Goal: Task Accomplishment & Management: Complete application form

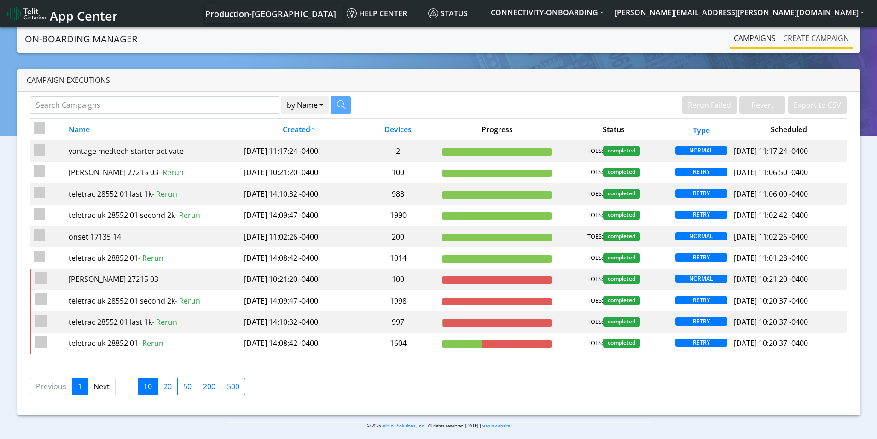
click at [811, 44] on link "Create campaign" at bounding box center [816, 38] width 73 height 18
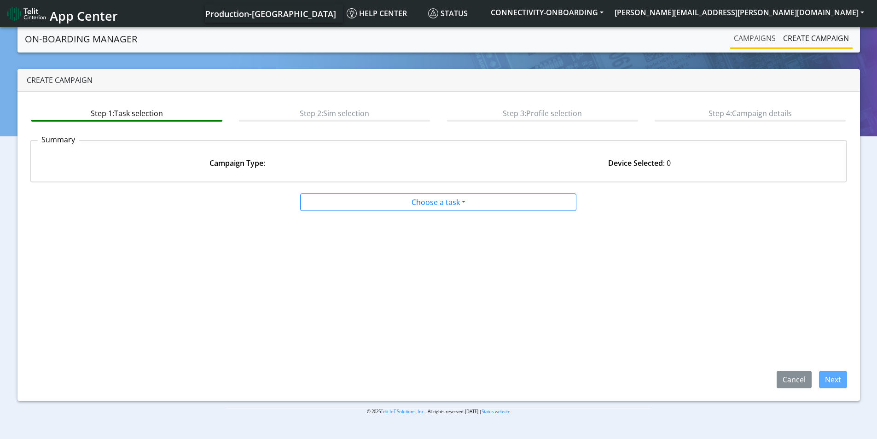
click at [753, 42] on link "Campaigns" at bounding box center [755, 38] width 49 height 18
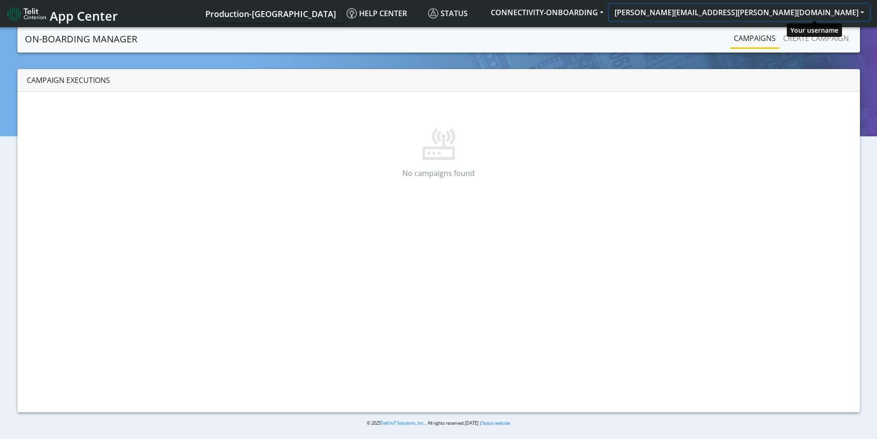
click at [832, 12] on button "scott.krajewski@telit.com" at bounding box center [739, 12] width 261 height 17
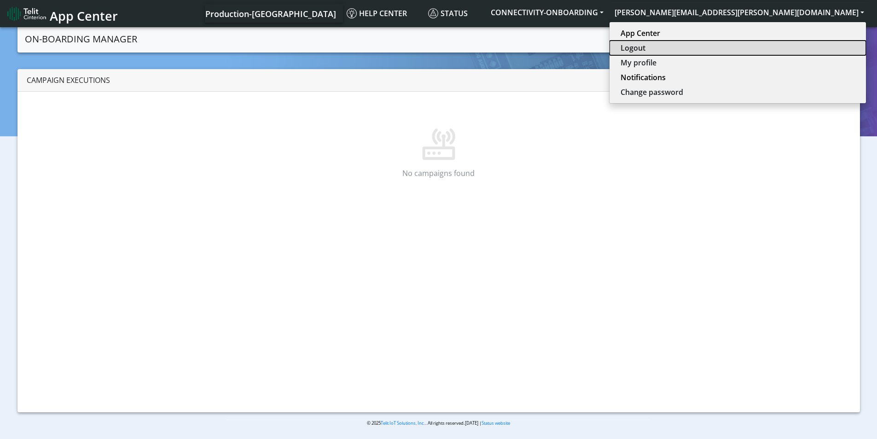
click at [808, 48] on button "Logout" at bounding box center [738, 48] width 257 height 15
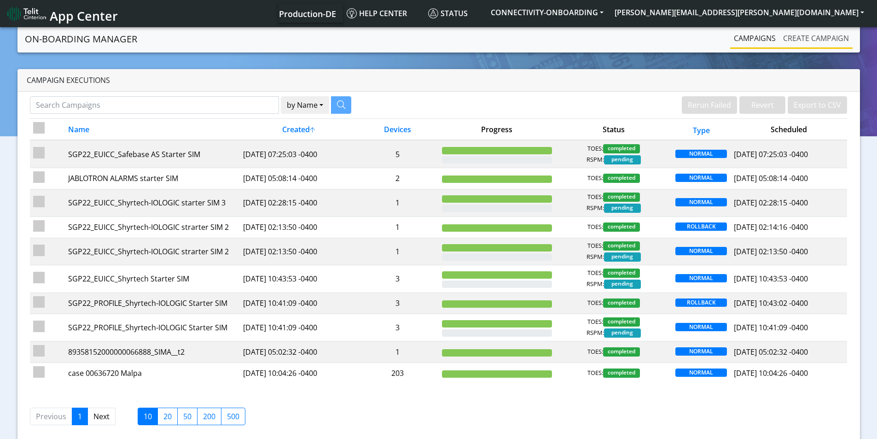
click at [814, 36] on link "Create campaign" at bounding box center [816, 38] width 73 height 18
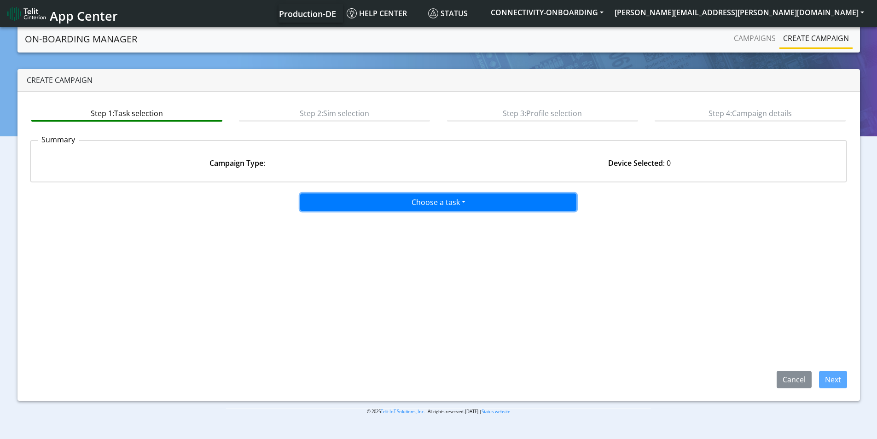
click at [442, 195] on button "Choose a task" at bounding box center [438, 202] width 276 height 18
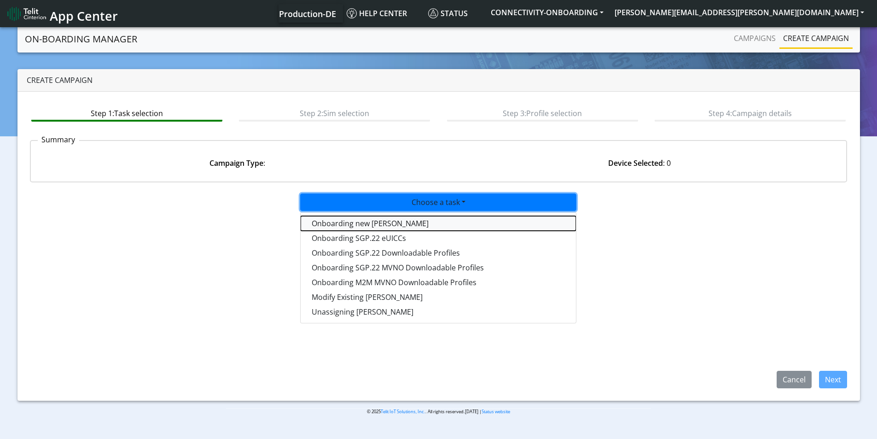
click at [399, 224] on tasktoes-dropdown "Onboarding new [PERSON_NAME]" at bounding box center [438, 223] width 275 height 15
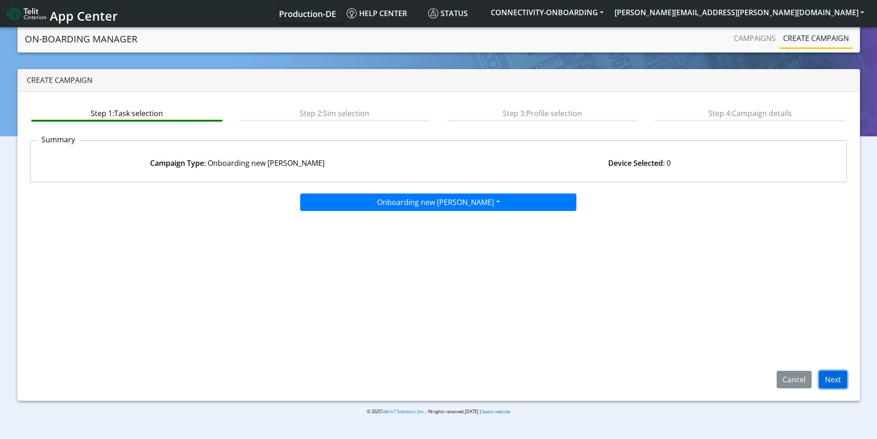
click at [829, 379] on button "Next" at bounding box center [833, 380] width 28 height 18
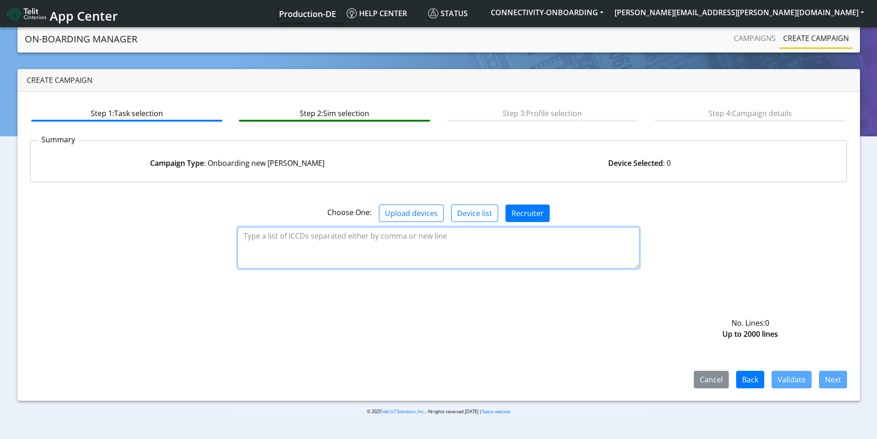
click at [352, 246] on textarea at bounding box center [439, 247] width 402 height 41
paste textarea "89358151000033658231 89358151000033658249 89358151000033658256 8935815100003365…"
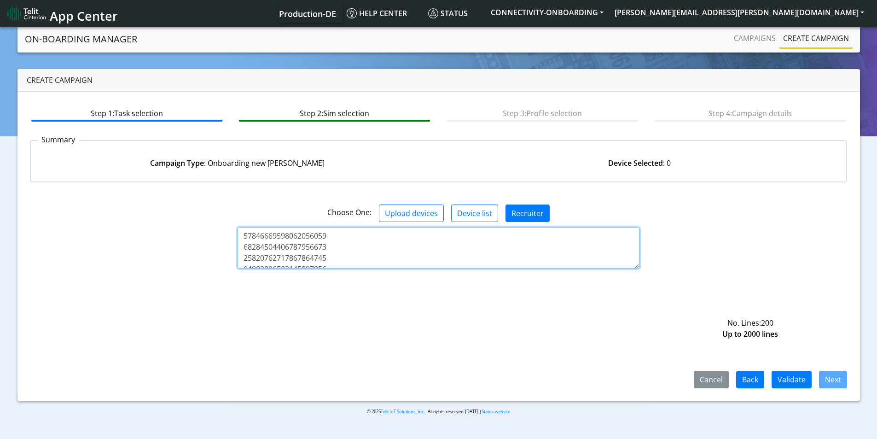
scroll to position [2184, 0]
type textarea "89358151000033658231 89358151000033658249 89358151000033658256 8935815100003365…"
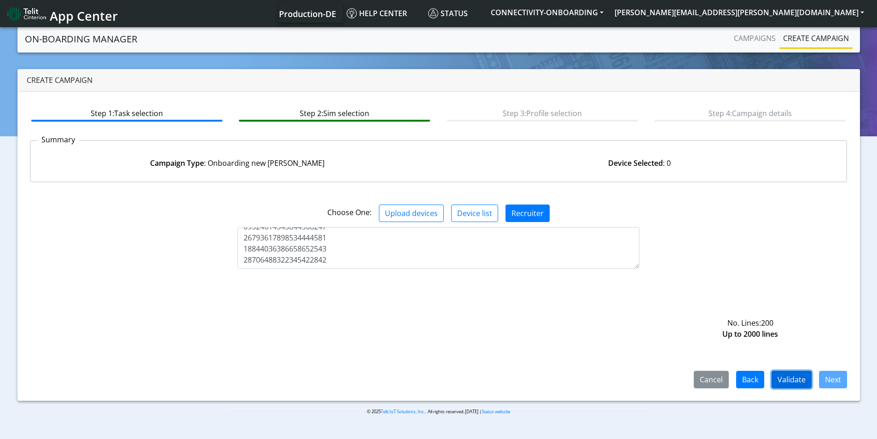
click at [786, 380] on button "Validate" at bounding box center [792, 380] width 40 height 18
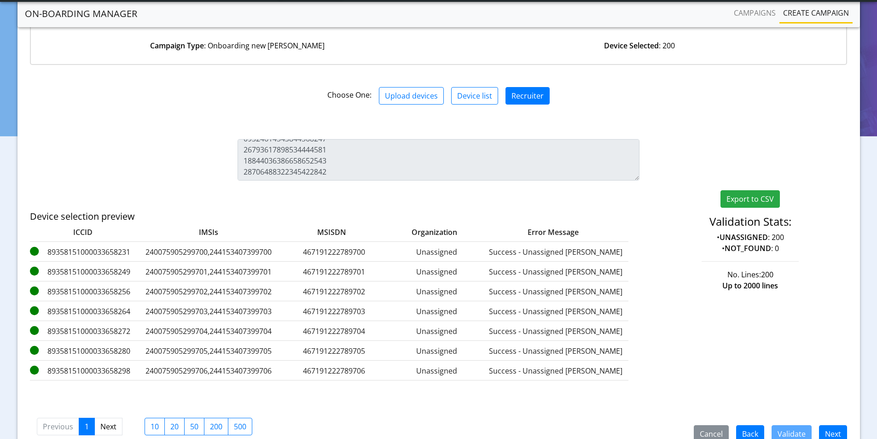
scroll to position [137, 0]
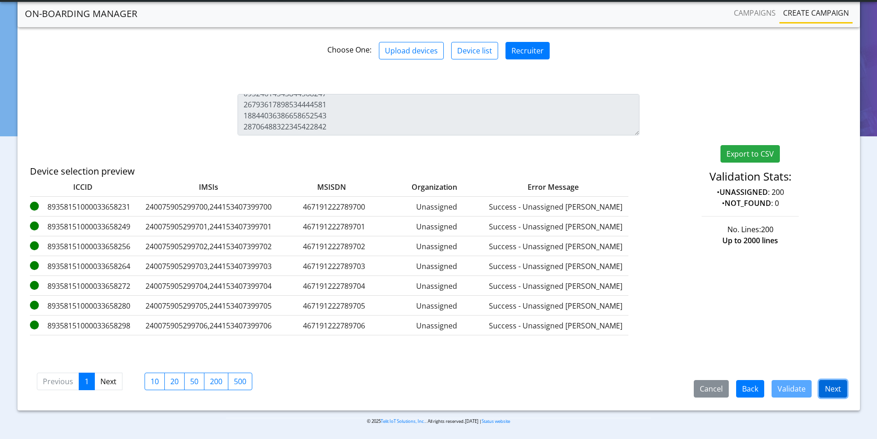
click at [834, 389] on button "Next" at bounding box center [833, 389] width 28 height 18
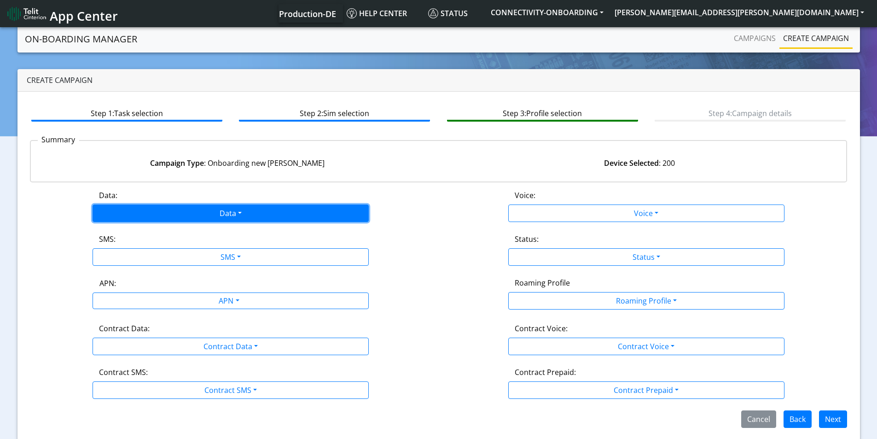
click at [253, 215] on button "Data" at bounding box center [231, 214] width 276 height 18
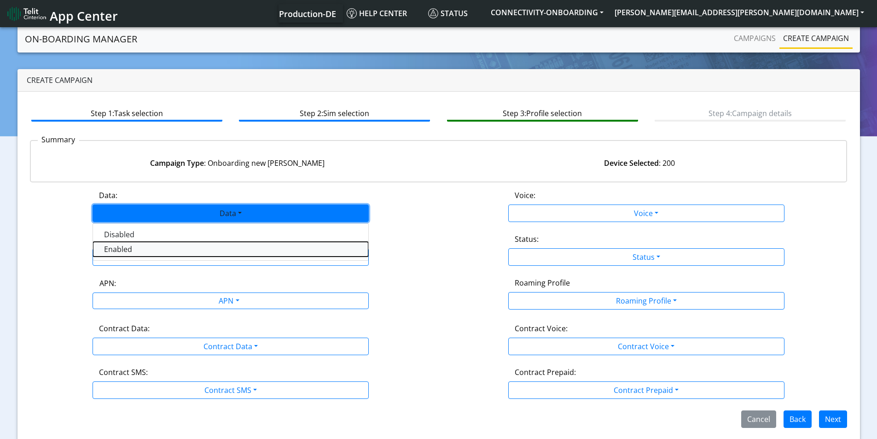
drag, startPoint x: 172, startPoint y: 249, endPoint x: 233, endPoint y: 261, distance: 62.4
click at [172, 249] on button "Enabled" at bounding box center [230, 249] width 275 height 15
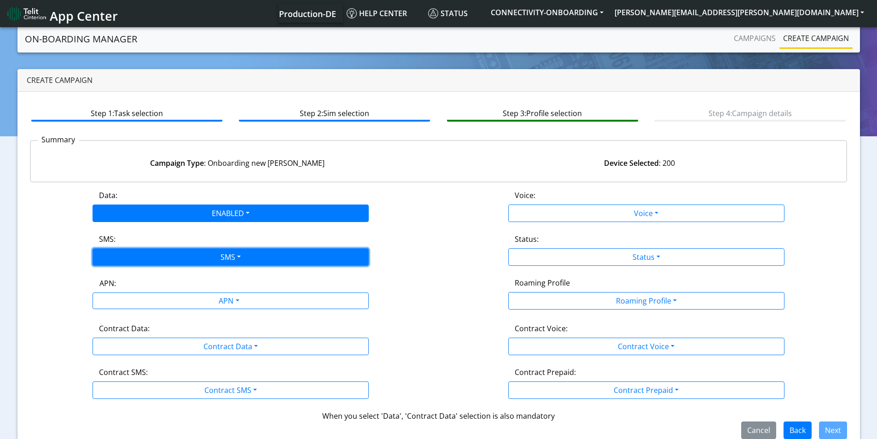
click at [234, 260] on button "SMS" at bounding box center [231, 257] width 276 height 18
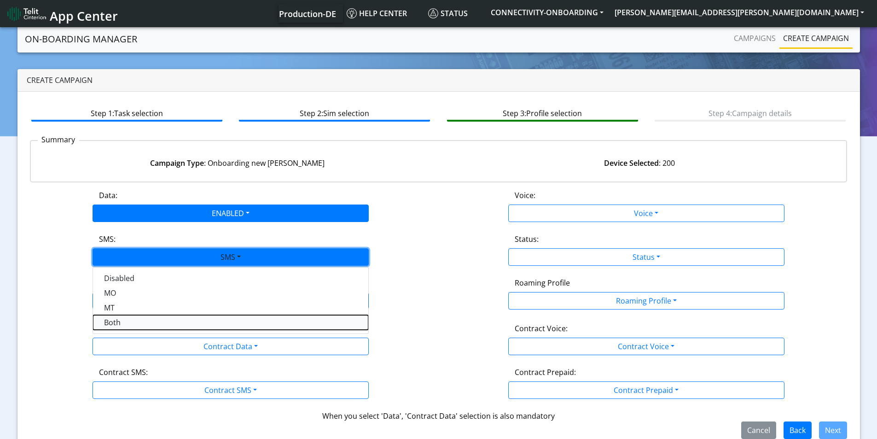
click at [153, 325] on button "Both" at bounding box center [230, 322] width 275 height 15
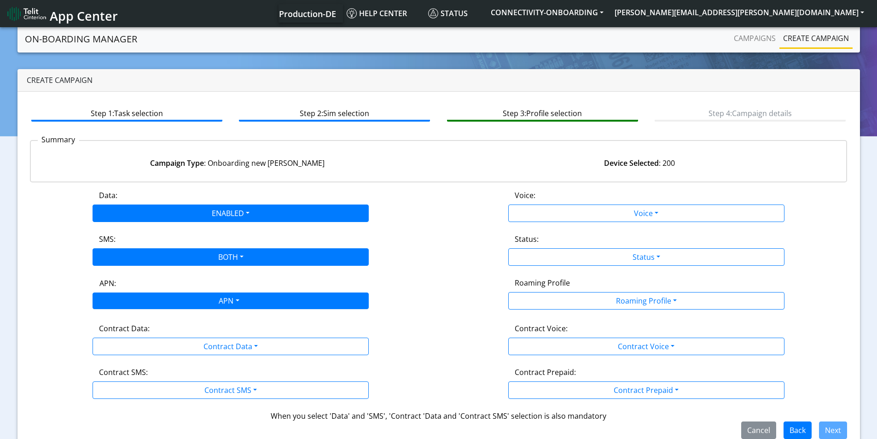
click at [239, 299] on div "APN" at bounding box center [228, 302] width 292 height 18
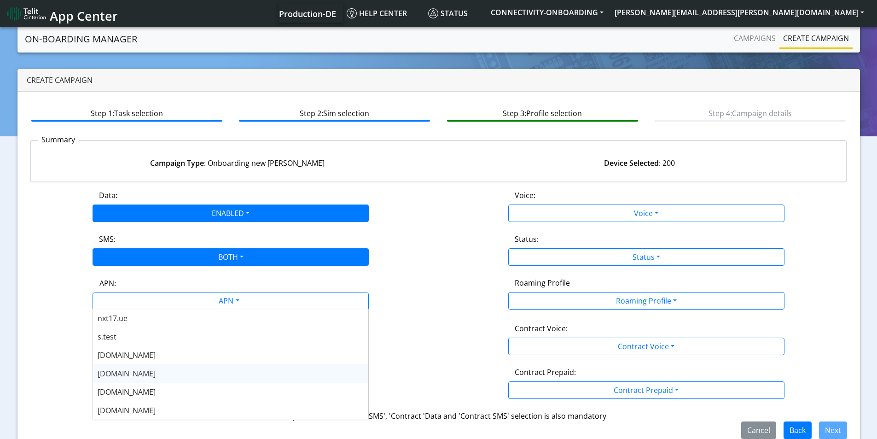
drag, startPoint x: 162, startPoint y: 373, endPoint x: 220, endPoint y: 353, distance: 61.3
click at [162, 372] on div "[DOMAIN_NAME]" at bounding box center [230, 373] width 275 height 18
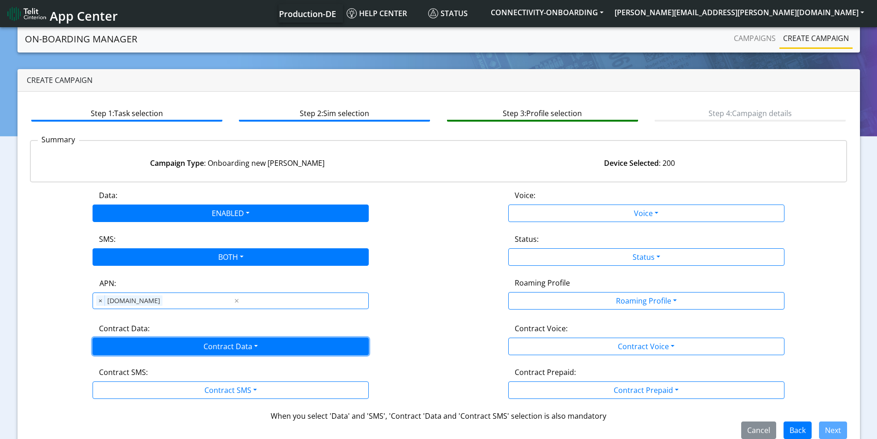
drag, startPoint x: 287, startPoint y: 341, endPoint x: 281, endPoint y: 352, distance: 12.4
click at [287, 341] on button "Contract Data" at bounding box center [231, 347] width 276 height 18
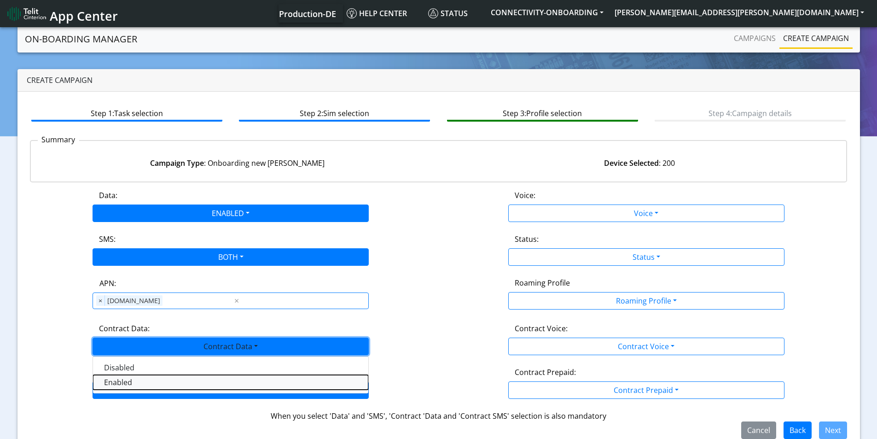
drag, startPoint x: 171, startPoint y: 389, endPoint x: 234, endPoint y: 391, distance: 63.1
click at [173, 387] on Dataenabled-dropdown "Enabled" at bounding box center [230, 382] width 275 height 15
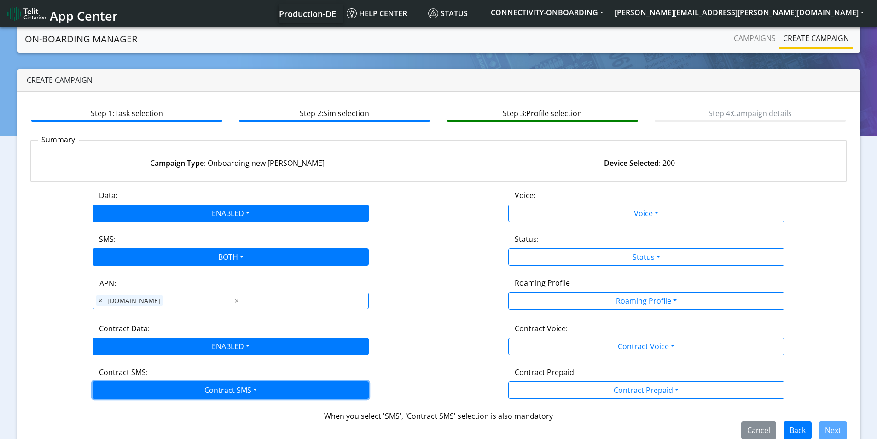
click at [234, 386] on button "Contract SMS" at bounding box center [231, 390] width 276 height 18
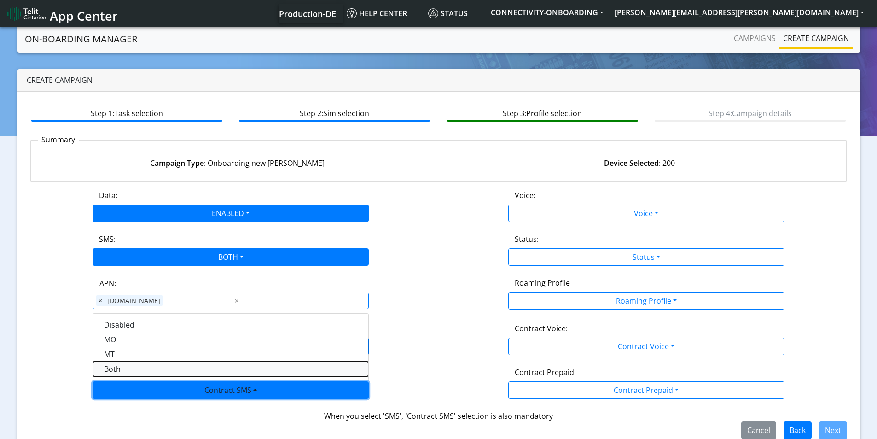
drag, startPoint x: 148, startPoint y: 373, endPoint x: 152, endPoint y: 369, distance: 4.9
click at [149, 372] on SMSboth-dropdown "Both" at bounding box center [230, 369] width 275 height 15
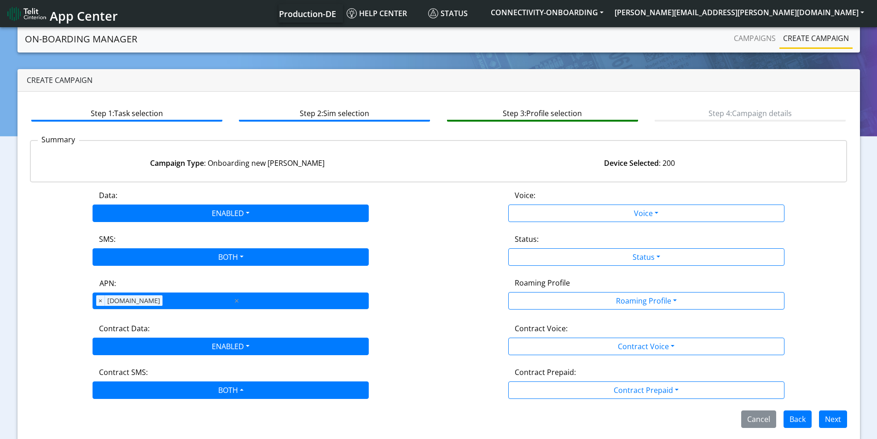
drag, startPoint x: 182, startPoint y: 303, endPoint x: 217, endPoint y: 304, distance: 35.0
click at [183, 302] on div "APN × [DOMAIN_NAME]" at bounding box center [163, 301] width 140 height 16
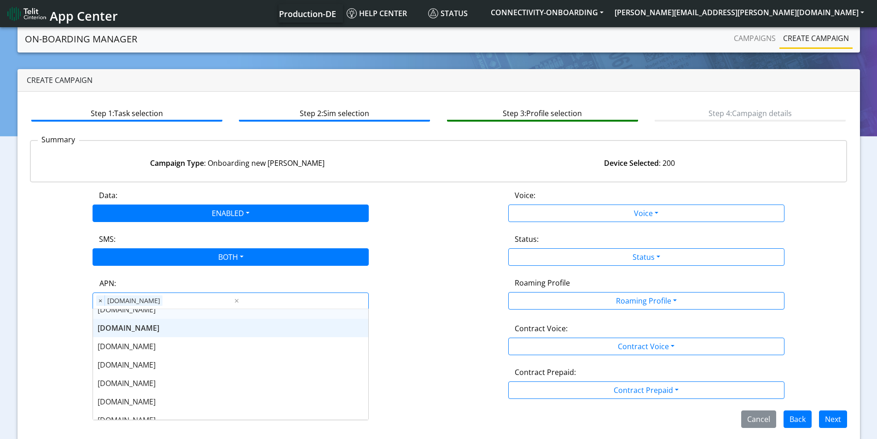
scroll to position [46, 0]
drag, startPoint x: 172, startPoint y: 387, endPoint x: 389, endPoint y: 345, distance: 221.0
click at [173, 386] on div "[DOMAIN_NAME]" at bounding box center [230, 383] width 275 height 18
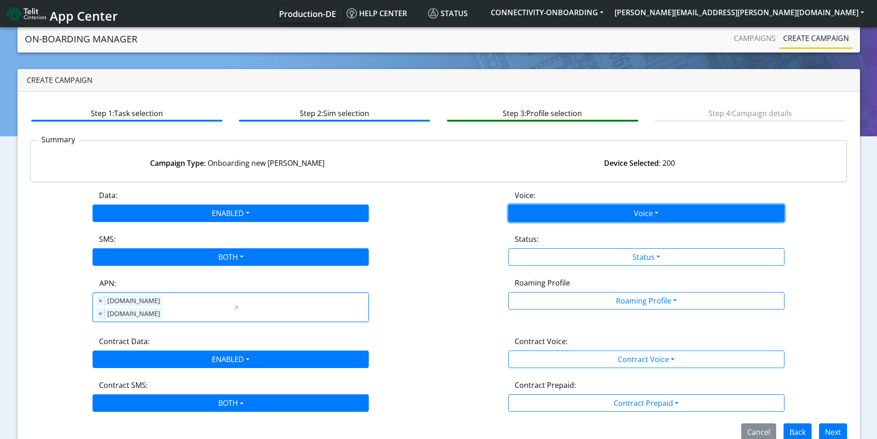
click at [660, 213] on button "Voice" at bounding box center [647, 214] width 276 height 18
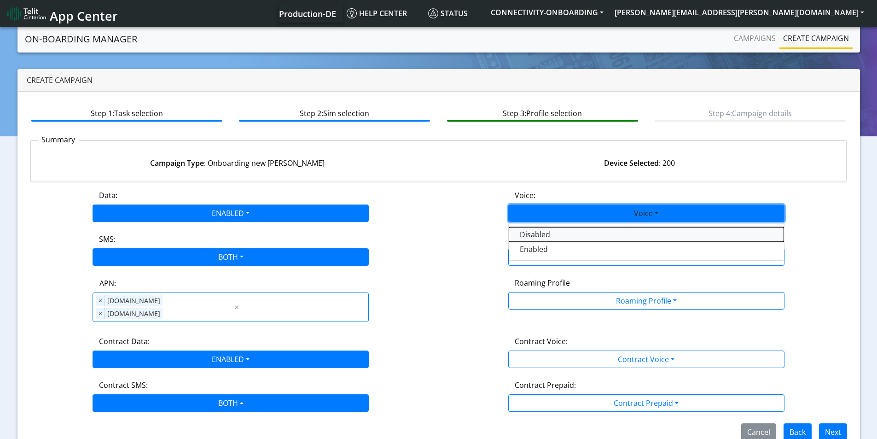
click at [559, 239] on button "Disabled" at bounding box center [646, 234] width 275 height 15
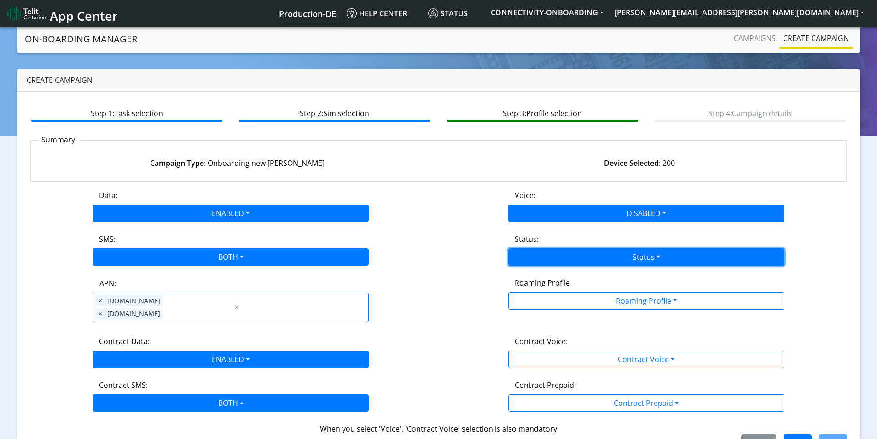
click at [648, 254] on button "Status" at bounding box center [647, 257] width 276 height 18
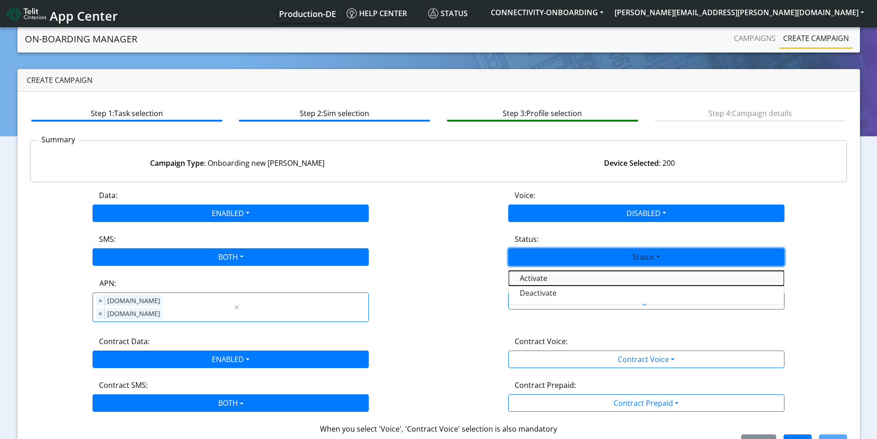
drag, startPoint x: 575, startPoint y: 282, endPoint x: 619, endPoint y: 288, distance: 44.6
click at [576, 282] on button "Activate" at bounding box center [646, 278] width 275 height 15
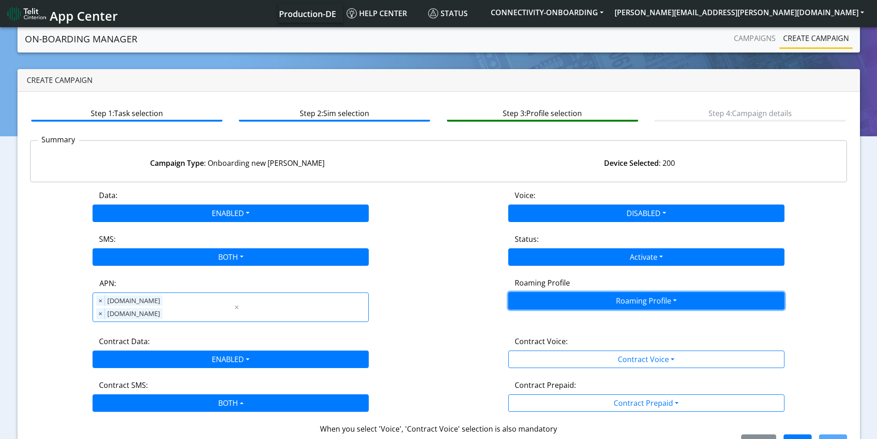
click at [633, 292] on button "Roaming Profile" at bounding box center [647, 301] width 276 height 18
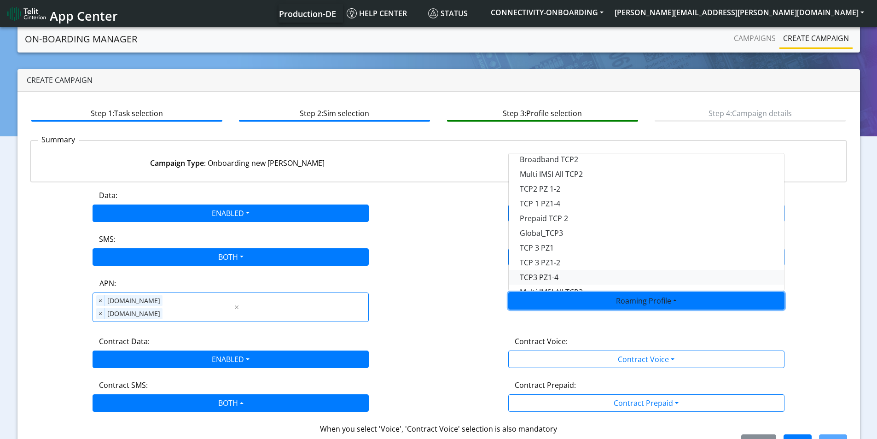
scroll to position [184, 0]
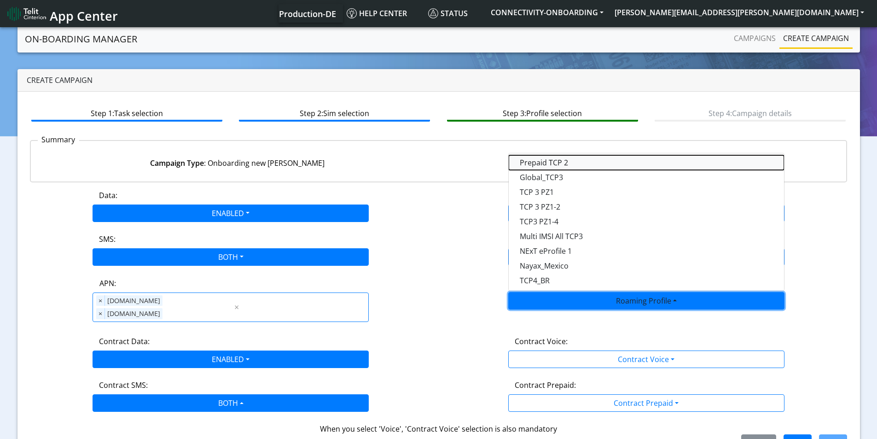
drag, startPoint x: 575, startPoint y: 165, endPoint x: 599, endPoint y: 185, distance: 30.8
click at [575, 165] on Profile-dropdown "Prepaid TCP 2" at bounding box center [646, 162] width 275 height 15
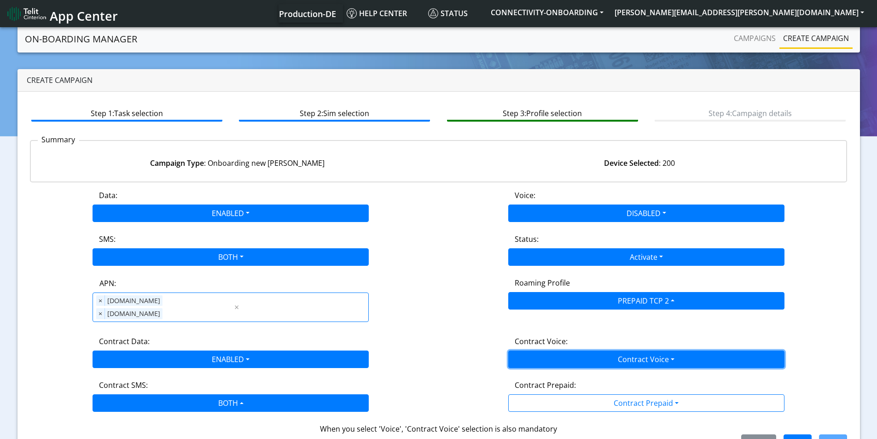
drag, startPoint x: 653, startPoint y: 344, endPoint x: 644, endPoint y: 345, distance: 9.2
click at [653, 351] on button "Contract Voice" at bounding box center [647, 360] width 276 height 18
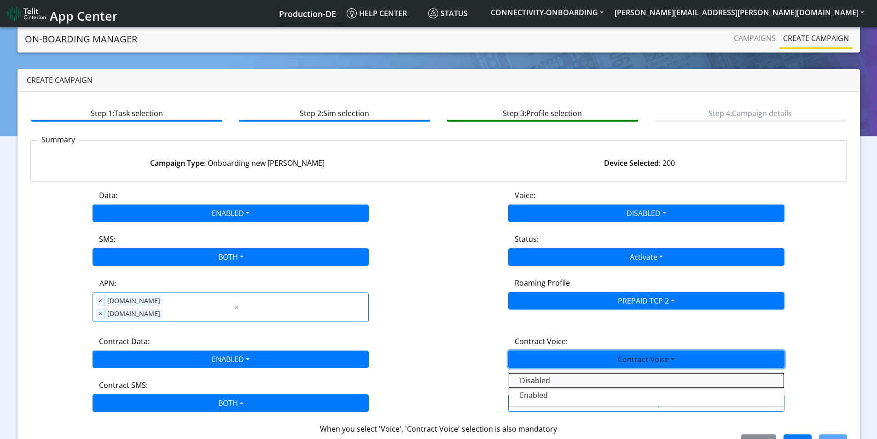
click at [585, 373] on Voicedisabled-dropdown "Disabled" at bounding box center [646, 380] width 275 height 15
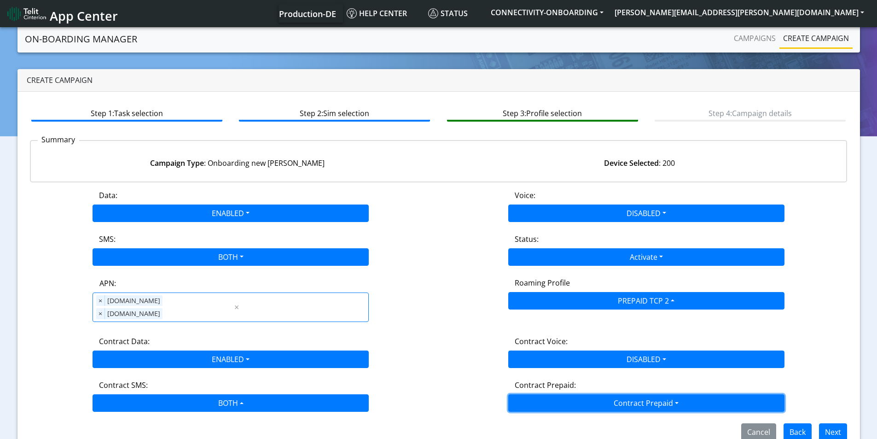
click at [651, 394] on button "Contract Prepaid" at bounding box center [647, 403] width 276 height 18
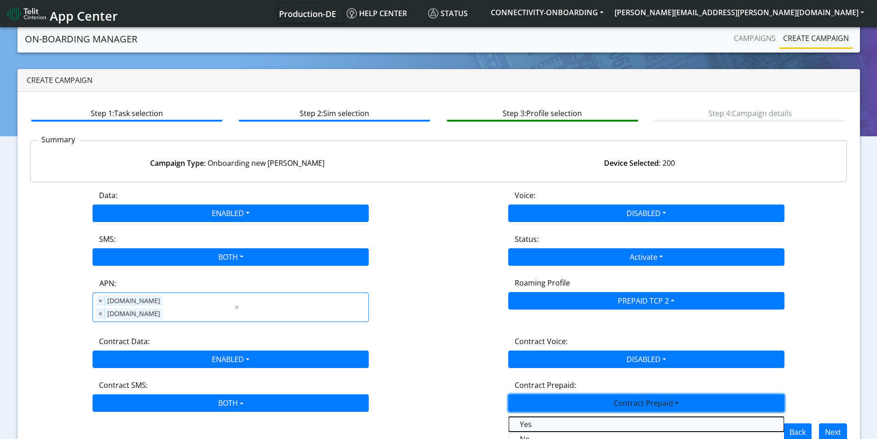
click at [573, 417] on Prepaidprepaid-dropdown "Yes" at bounding box center [646, 424] width 275 height 15
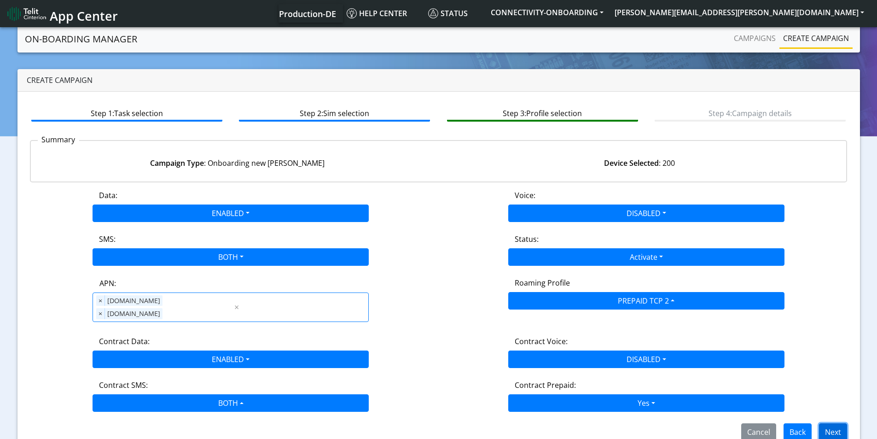
click at [830, 423] on button "Next" at bounding box center [833, 432] width 28 height 18
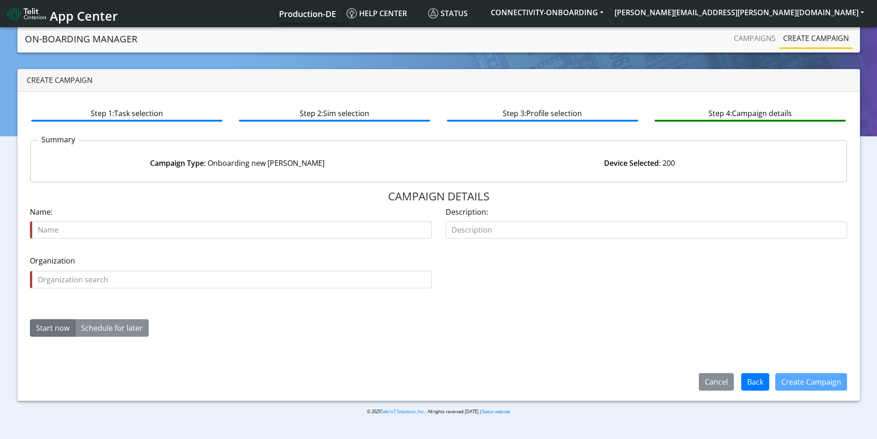
click at [91, 223] on input "text" at bounding box center [231, 230] width 402 height 18
type input "themarine guardian 12874 07"
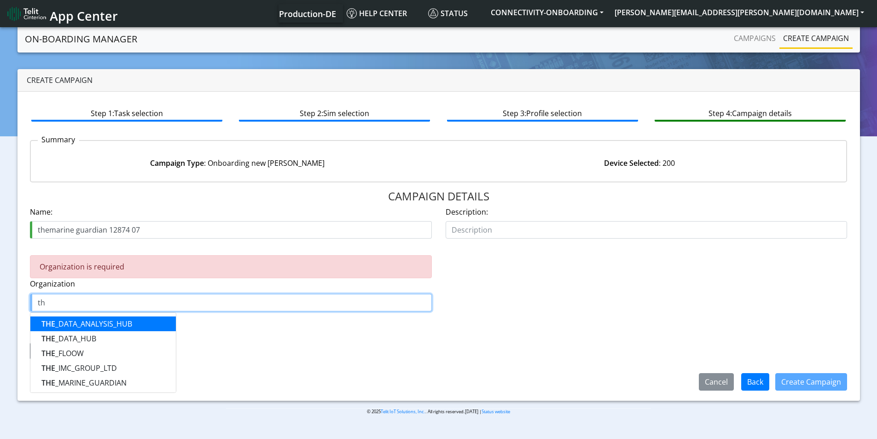
type input "t"
click at [76, 302] on input "marine" at bounding box center [231, 303] width 402 height 18
click at [78, 302] on input "marine" at bounding box center [231, 303] width 402 height 18
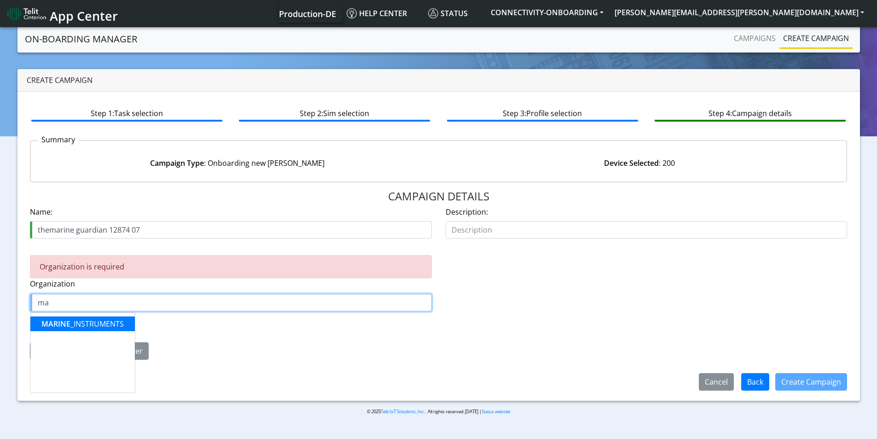
type input "m"
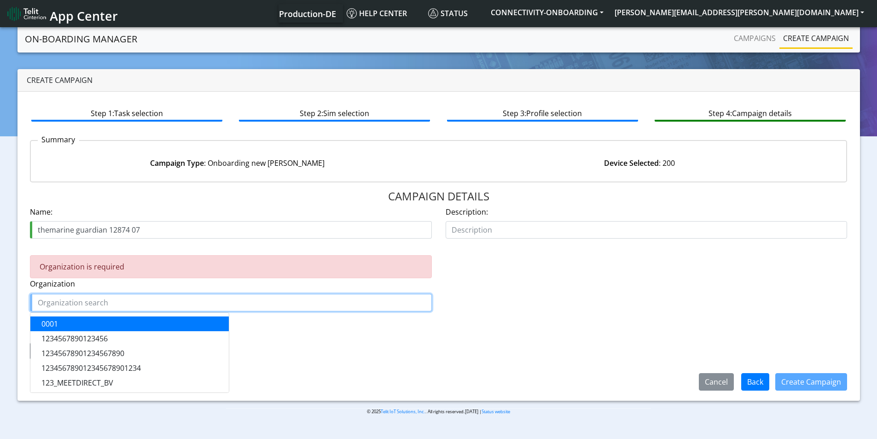
click at [87, 304] on input "text" at bounding box center [231, 303] width 402 height 18
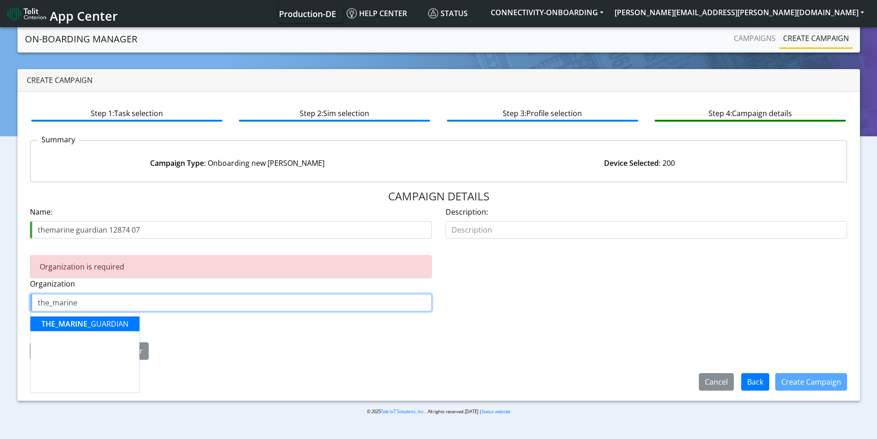
click at [95, 328] on ngb-highlight "THE_MARINE _GUARDIAN" at bounding box center [84, 324] width 87 height 10
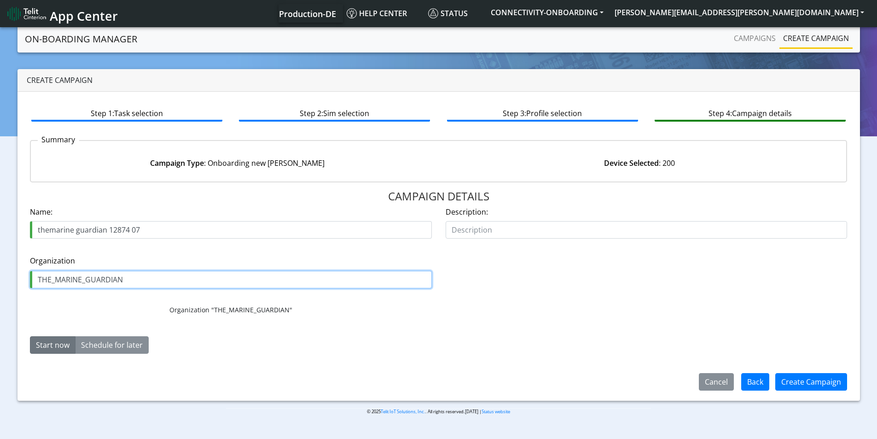
type input "THE_MARINE_GUARDIAN"
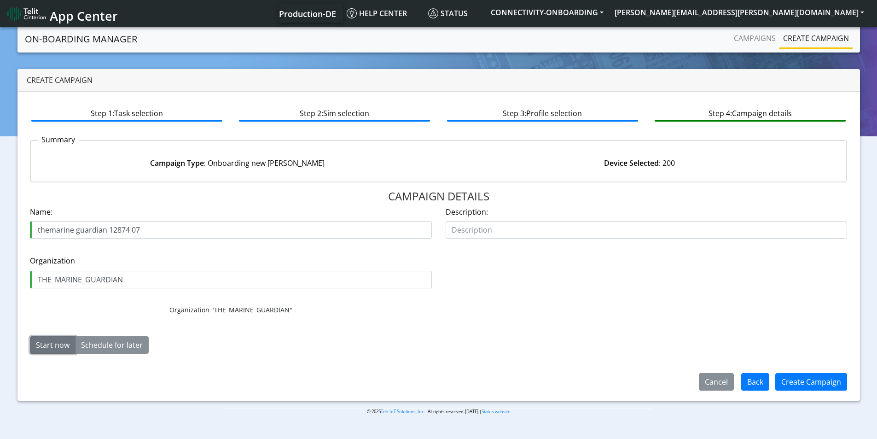
click at [47, 345] on button "Start now" at bounding box center [53, 345] width 46 height 18
click at [806, 378] on button "Create Campaign" at bounding box center [812, 382] width 72 height 18
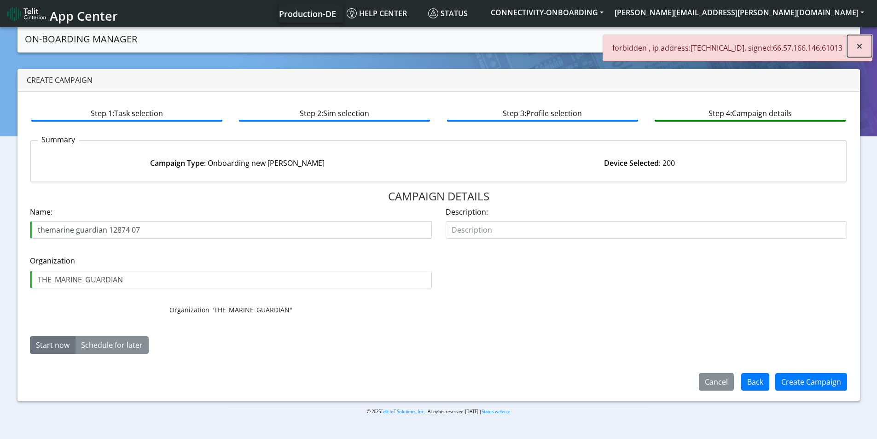
click at [857, 49] on button "×" at bounding box center [860, 46] width 25 height 22
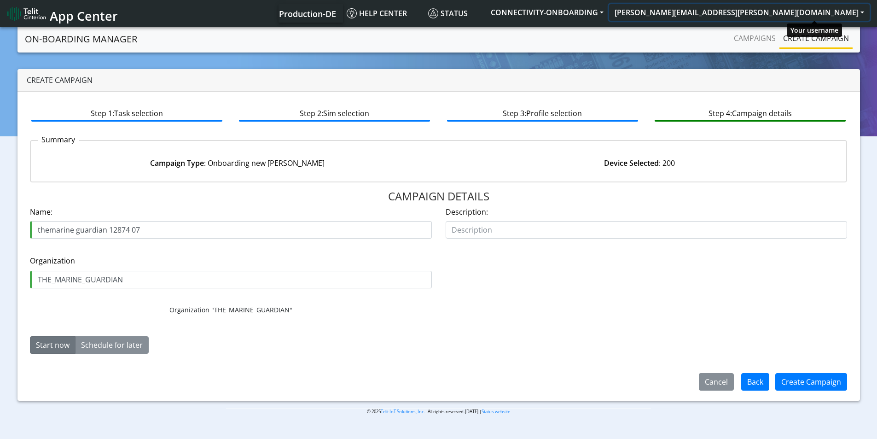
click at [818, 14] on button "[PERSON_NAME][EMAIL_ADDRESS][PERSON_NAME][DOMAIN_NAME]" at bounding box center [739, 12] width 261 height 17
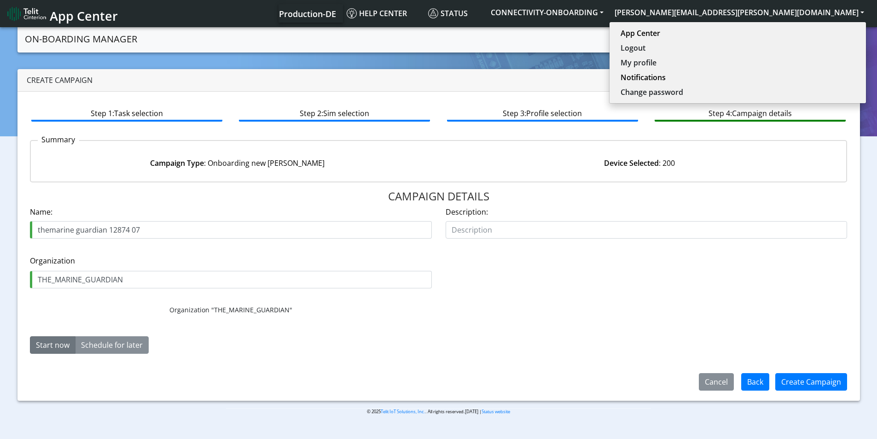
click at [746, 38] on link "Campaigns" at bounding box center [755, 38] width 49 height 18
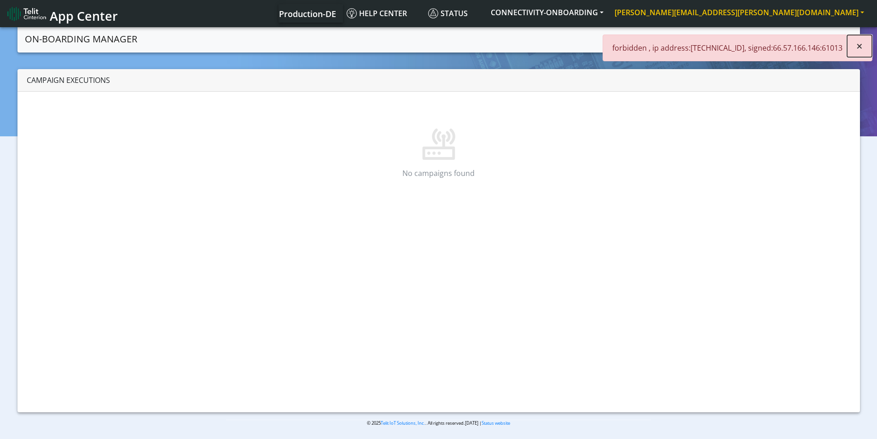
drag, startPoint x: 858, startPoint y: 44, endPoint x: 813, endPoint y: 17, distance: 52.5
click at [859, 43] on span "×" at bounding box center [860, 45] width 6 height 15
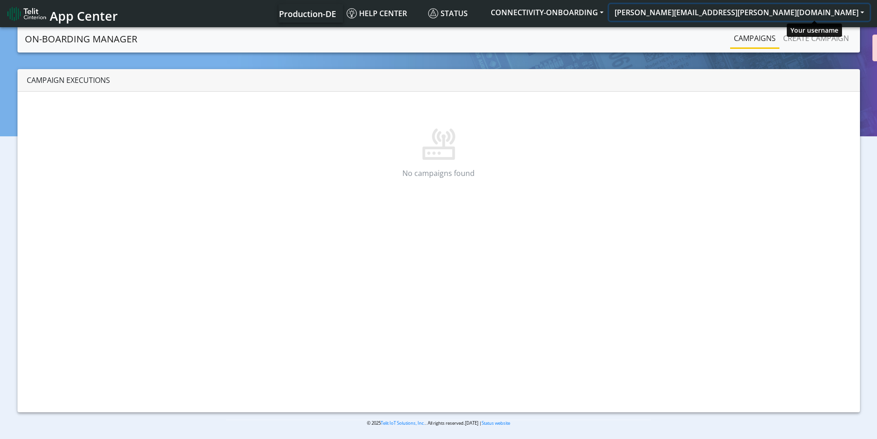
click at [812, 13] on button "[PERSON_NAME][EMAIL_ADDRESS][PERSON_NAME][DOMAIN_NAME]" at bounding box center [739, 12] width 261 height 17
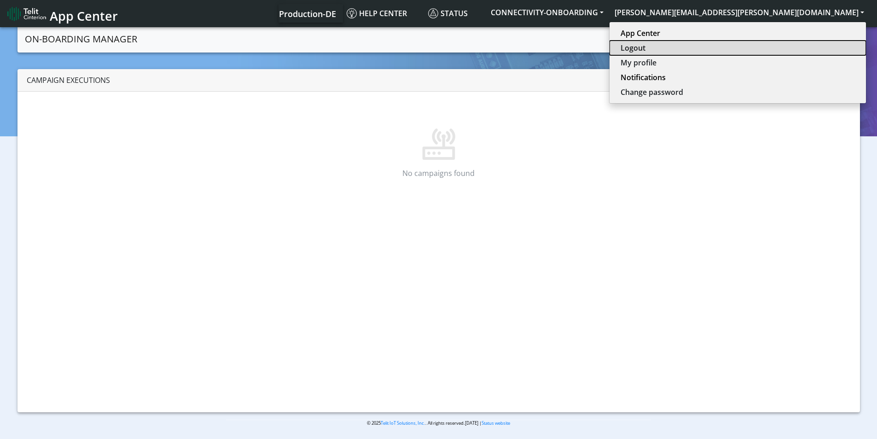
click at [811, 47] on button "Logout" at bounding box center [738, 48] width 257 height 15
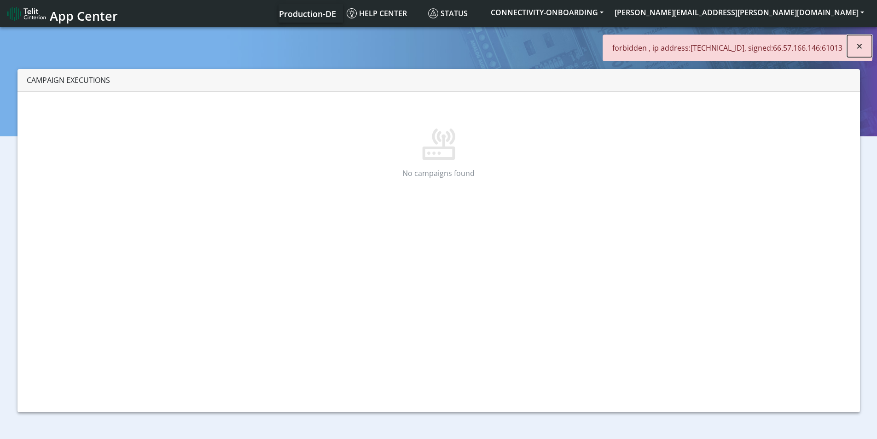
drag, startPoint x: 862, startPoint y: 41, endPoint x: 841, endPoint y: 31, distance: 23.7
click at [862, 41] on span "×" at bounding box center [860, 45] width 6 height 15
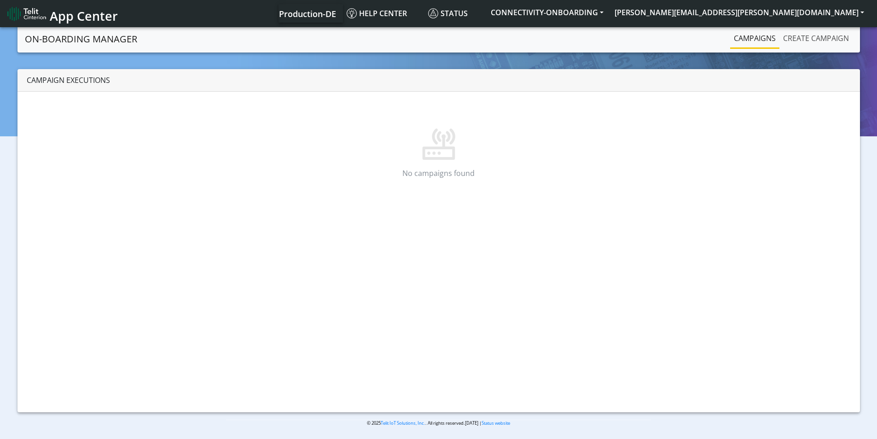
drag, startPoint x: 820, startPoint y: 35, endPoint x: 760, endPoint y: 39, distance: 60.0
click at [820, 35] on link "Create campaign" at bounding box center [816, 38] width 73 height 18
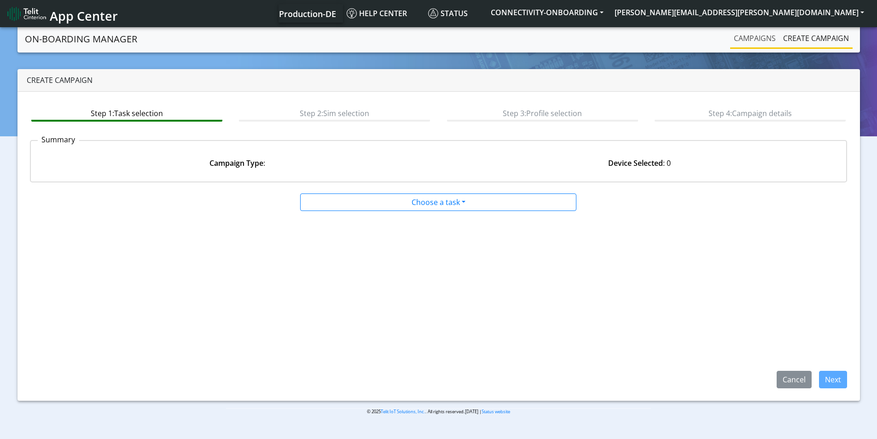
click at [753, 36] on link "Campaigns" at bounding box center [755, 38] width 49 height 18
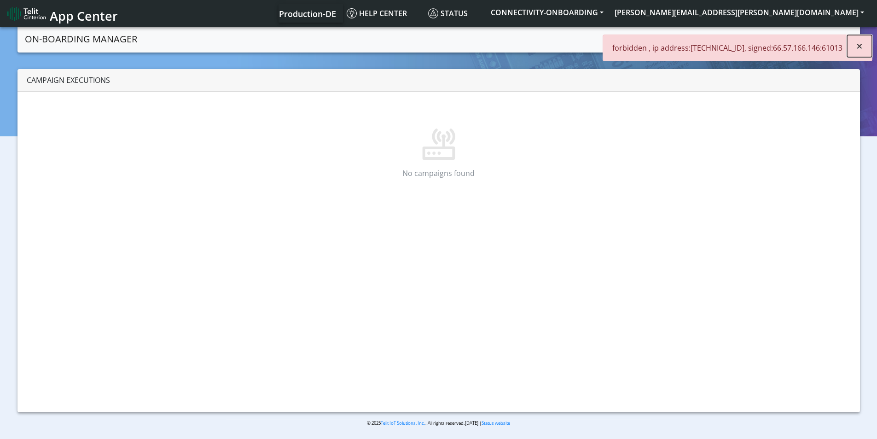
click at [863, 47] on span "×" at bounding box center [860, 45] width 6 height 15
click at [820, 19] on button "[PERSON_NAME][EMAIL_ADDRESS][PERSON_NAME][DOMAIN_NAME]" at bounding box center [739, 12] width 261 height 17
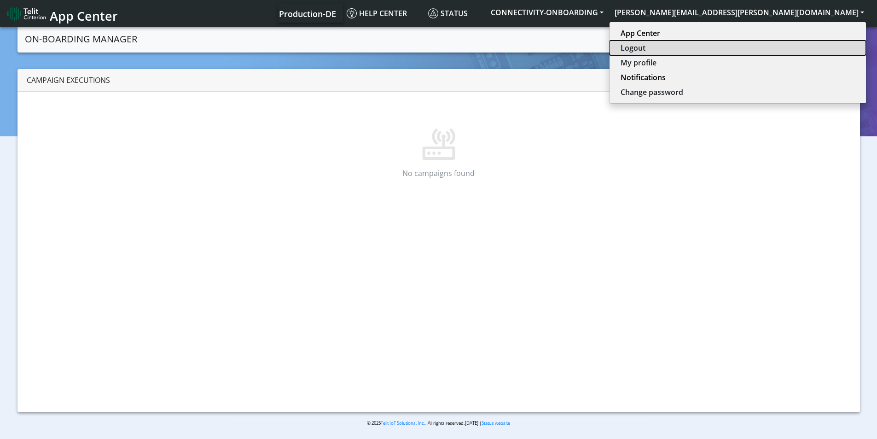
click at [797, 44] on button "Logout" at bounding box center [738, 48] width 257 height 15
